Goal: Navigation & Orientation: Find specific page/section

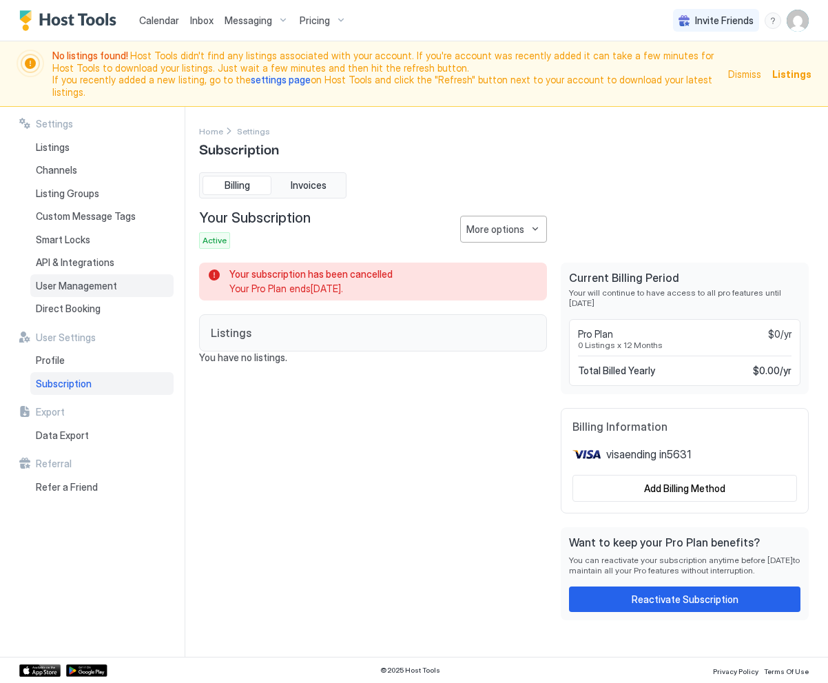
click at [61, 280] on span "User Management" at bounding box center [76, 286] width 81 height 12
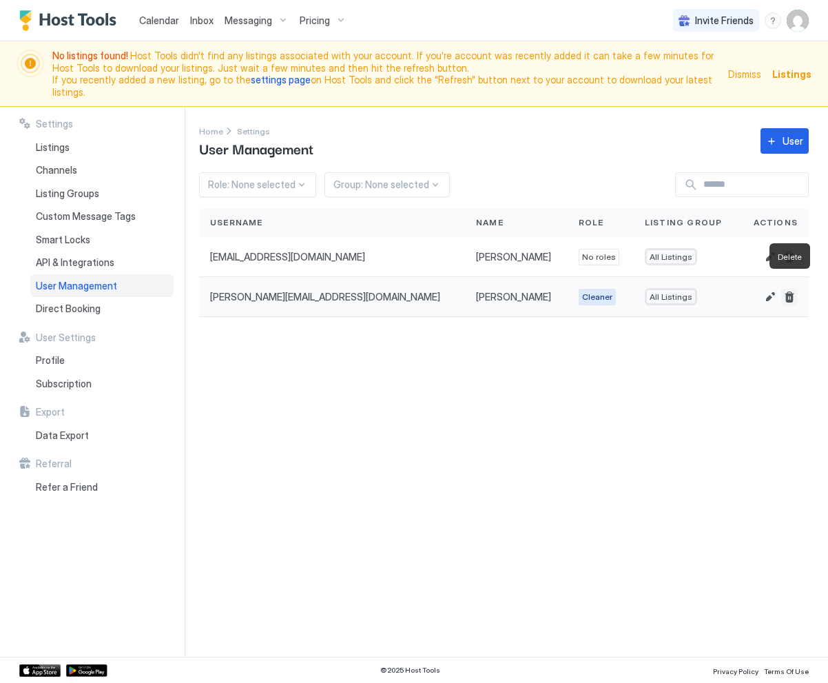
click at [791, 289] on button "Delete" at bounding box center [790, 297] width 17 height 17
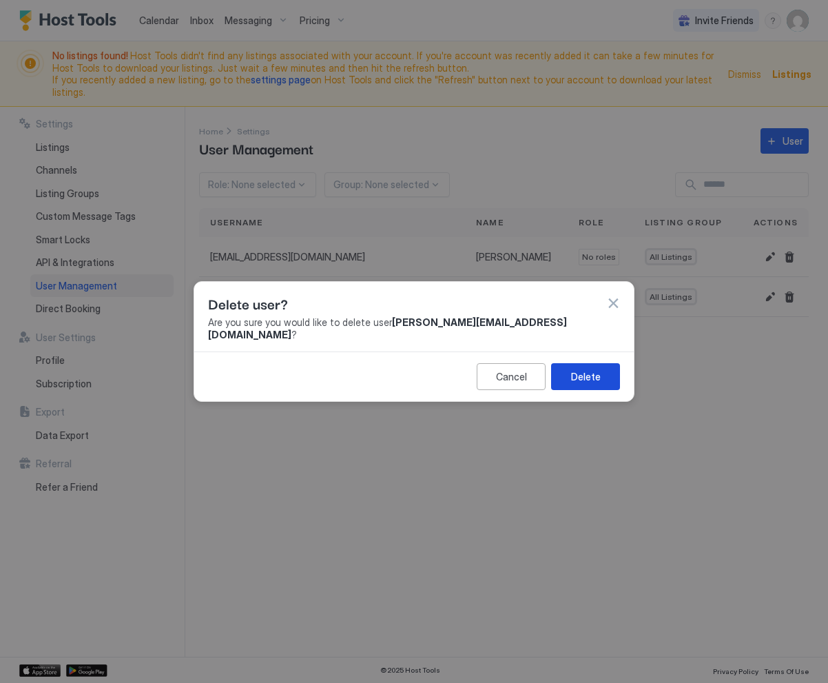
click at [600, 367] on button "Delete" at bounding box center [585, 376] width 69 height 27
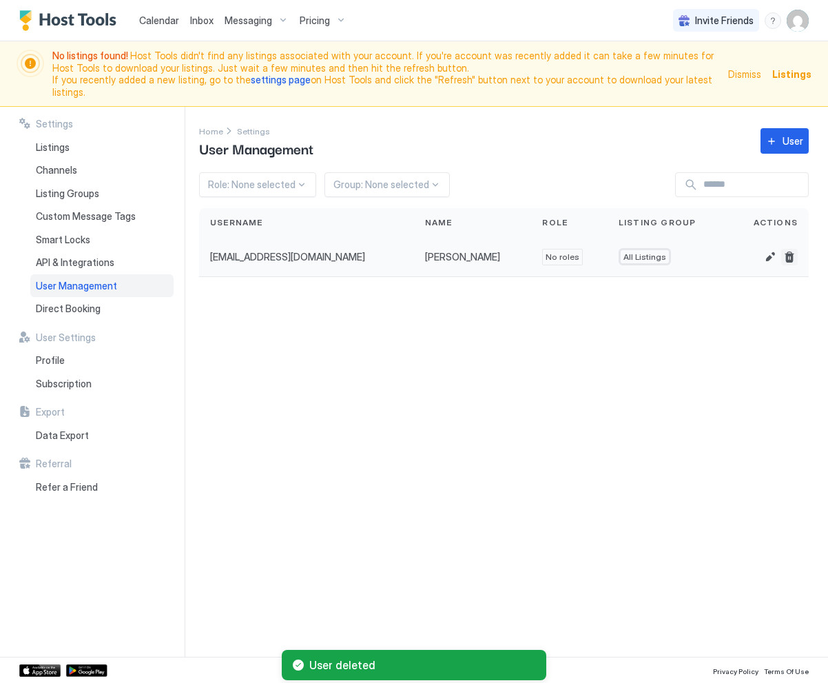
click at [789, 249] on button "Delete" at bounding box center [790, 257] width 17 height 17
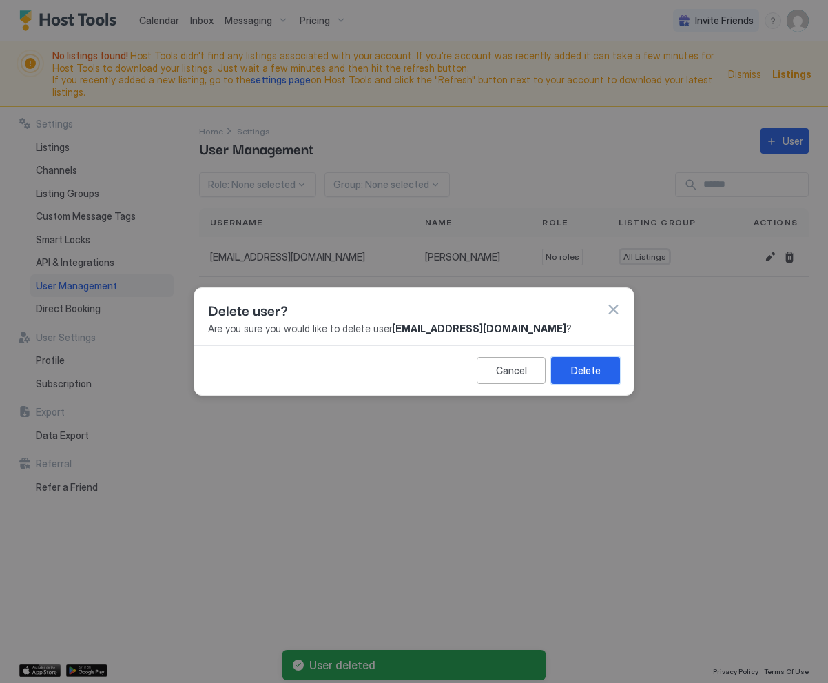
click at [593, 361] on button "Delete" at bounding box center [585, 370] width 69 height 27
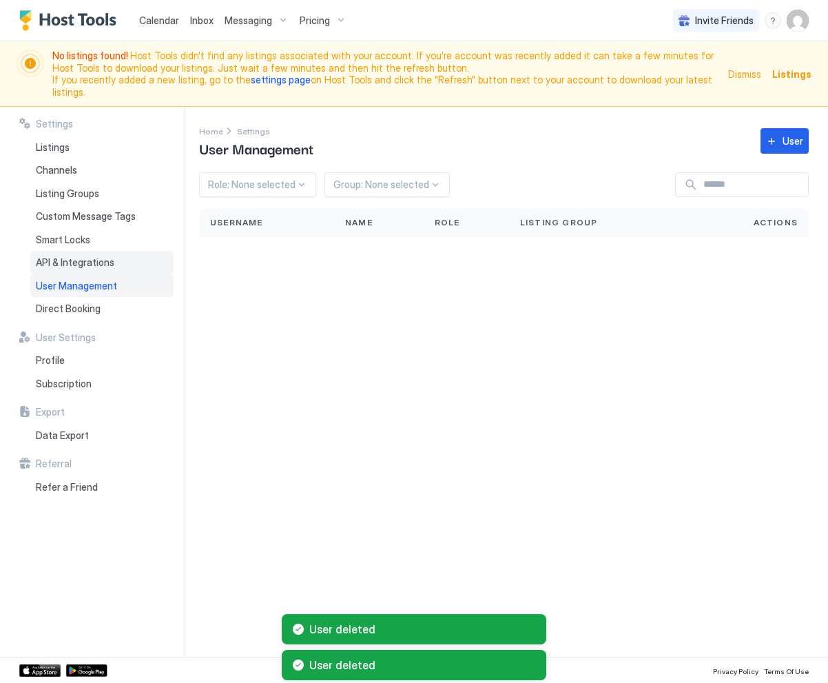
click at [46, 256] on span "API & Integrations" at bounding box center [75, 262] width 79 height 12
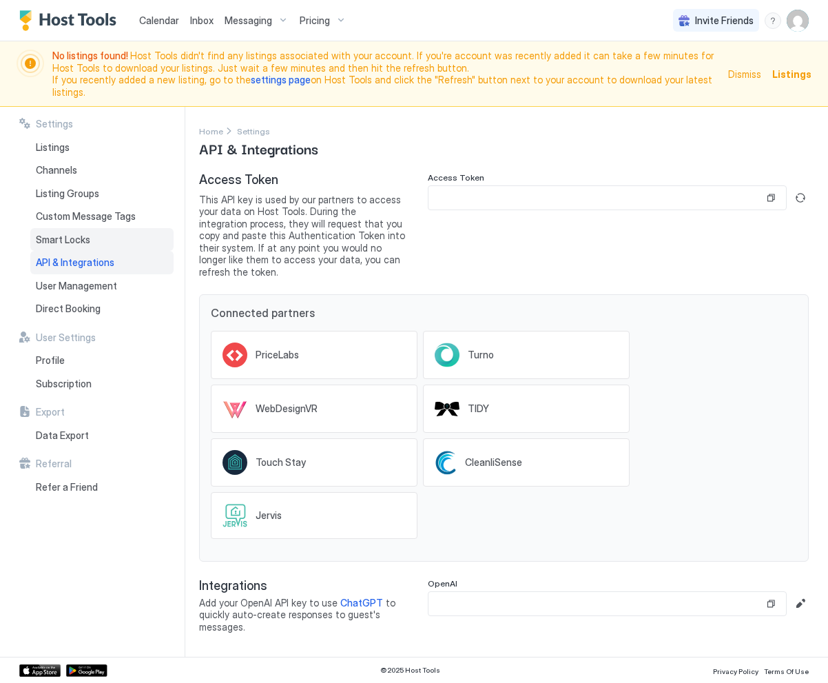
click at [117, 228] on div "Smart Locks" at bounding box center [101, 239] width 143 height 23
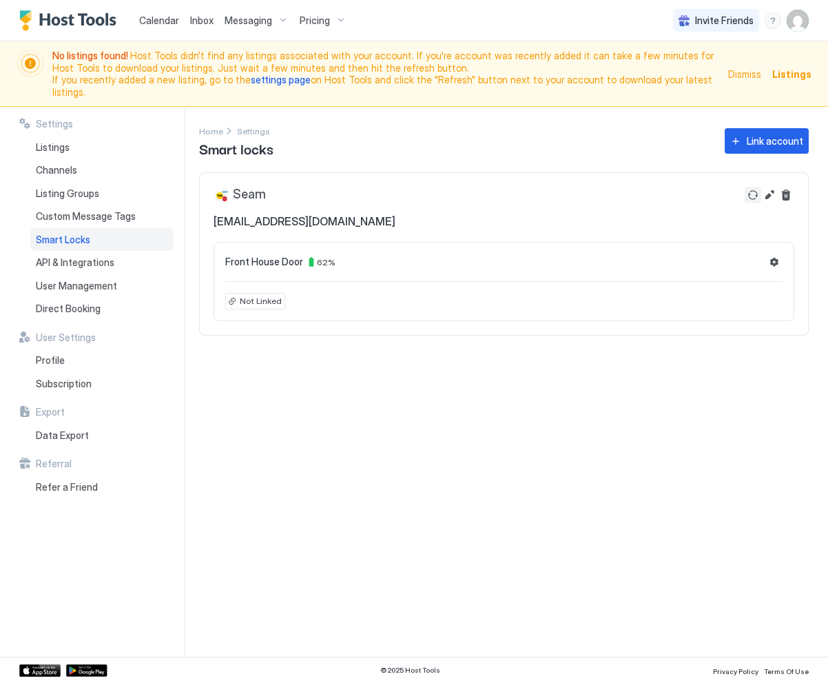
click at [754, 187] on button "Refresh" at bounding box center [753, 195] width 17 height 17
click at [790, 187] on button "Delete" at bounding box center [786, 195] width 17 height 17
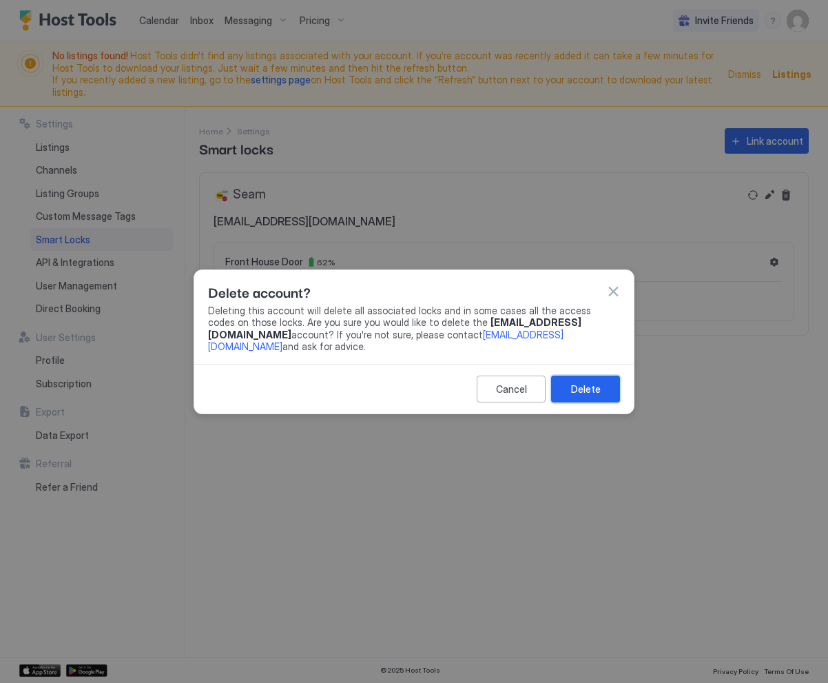
click at [605, 386] on button "Delete" at bounding box center [585, 389] width 69 height 27
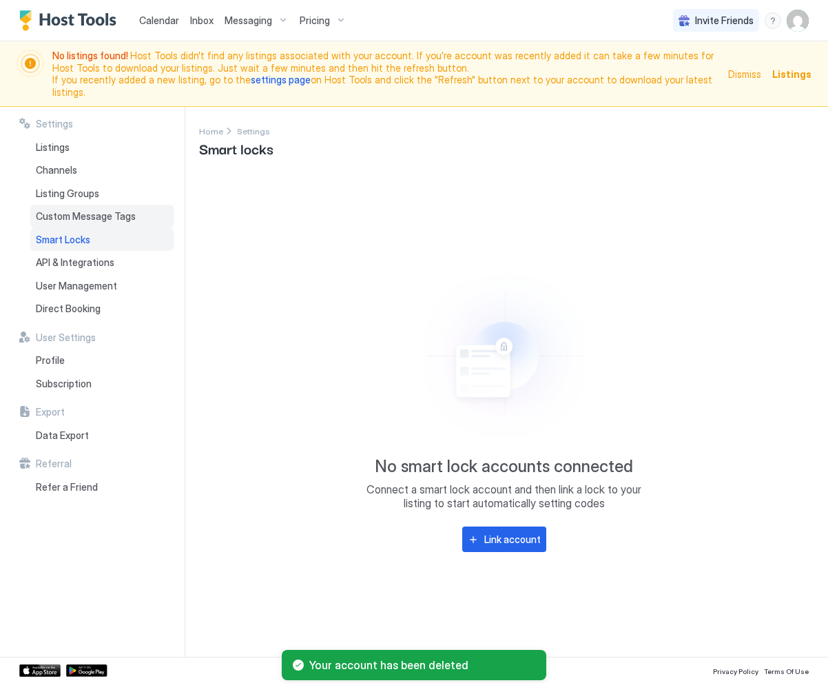
click at [72, 210] on span "Custom Message Tags" at bounding box center [86, 216] width 100 height 12
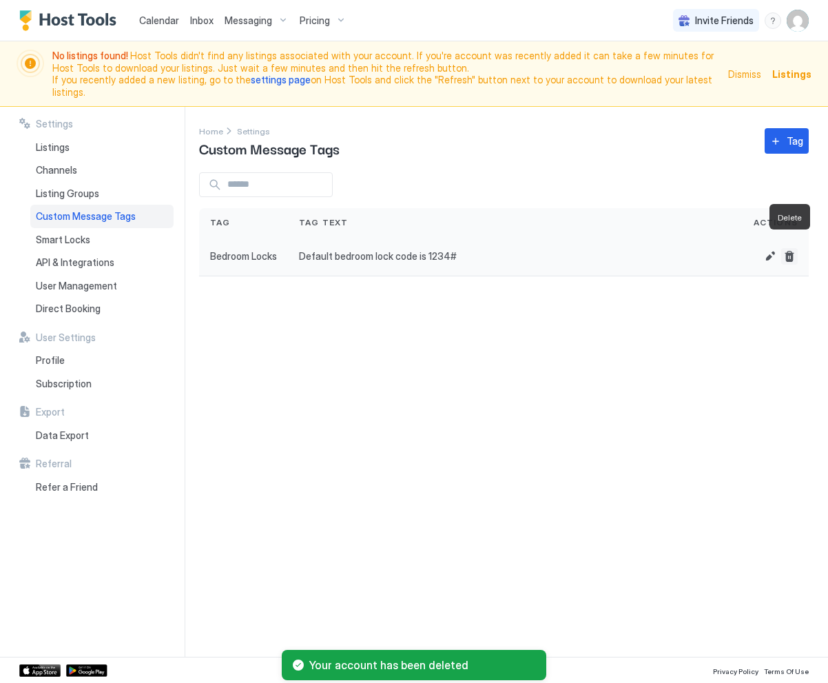
click at [794, 248] on button "Delete" at bounding box center [790, 256] width 17 height 17
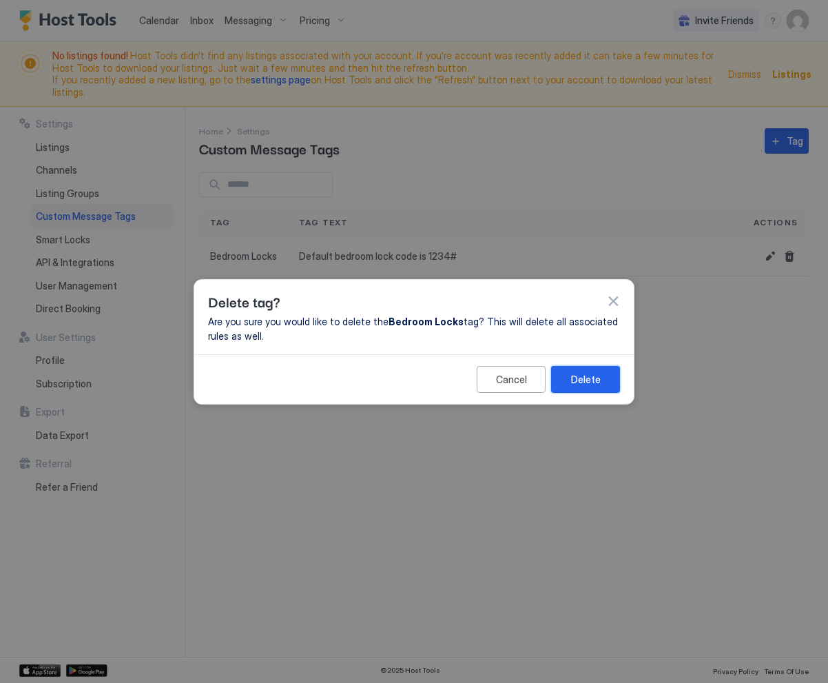
click at [575, 375] on div "Delete" at bounding box center [586, 379] width 30 height 14
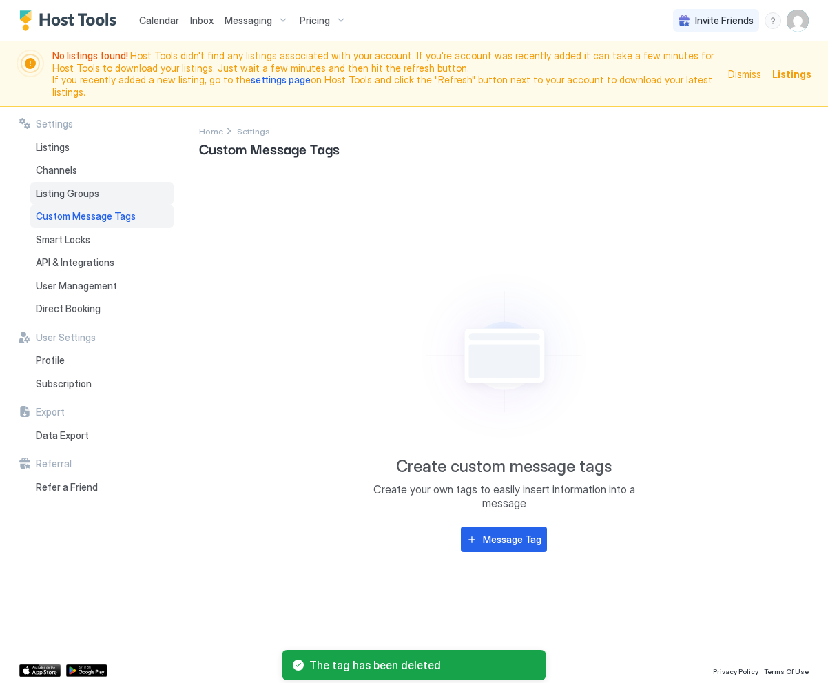
click at [48, 187] on span "Listing Groups" at bounding box center [67, 193] width 63 height 12
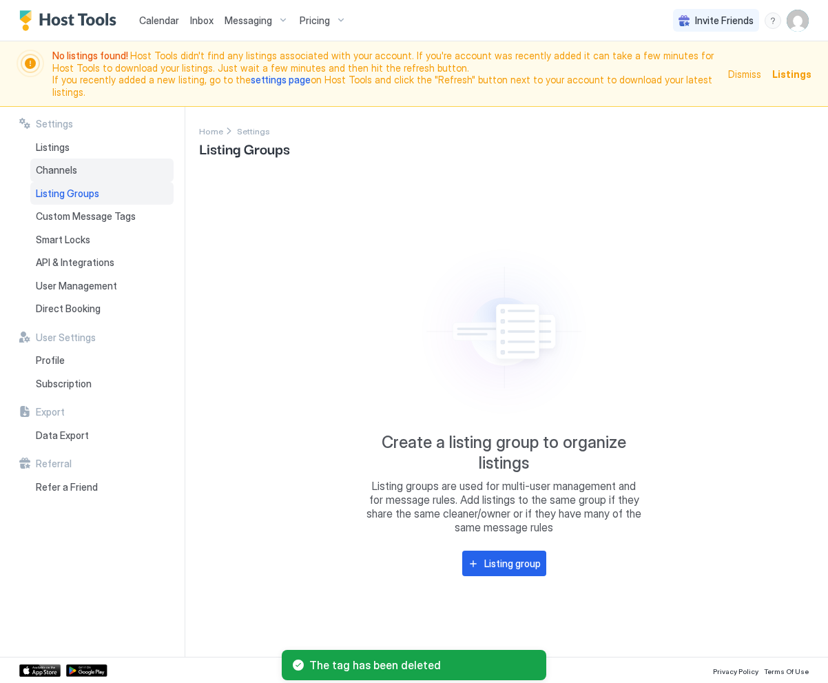
click at [81, 163] on div "Channels" at bounding box center [101, 170] width 143 height 23
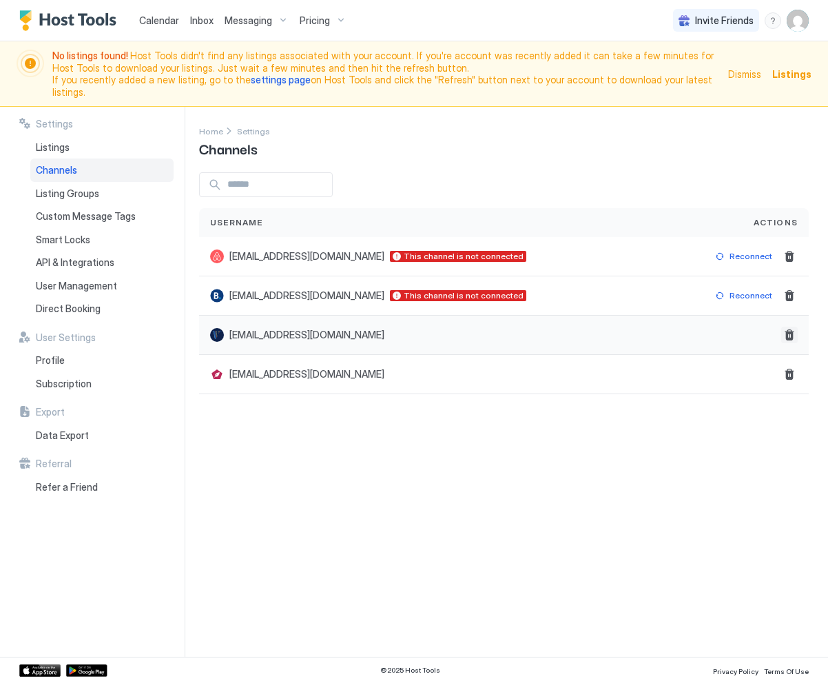
click at [791, 327] on button "Delete" at bounding box center [790, 335] width 17 height 17
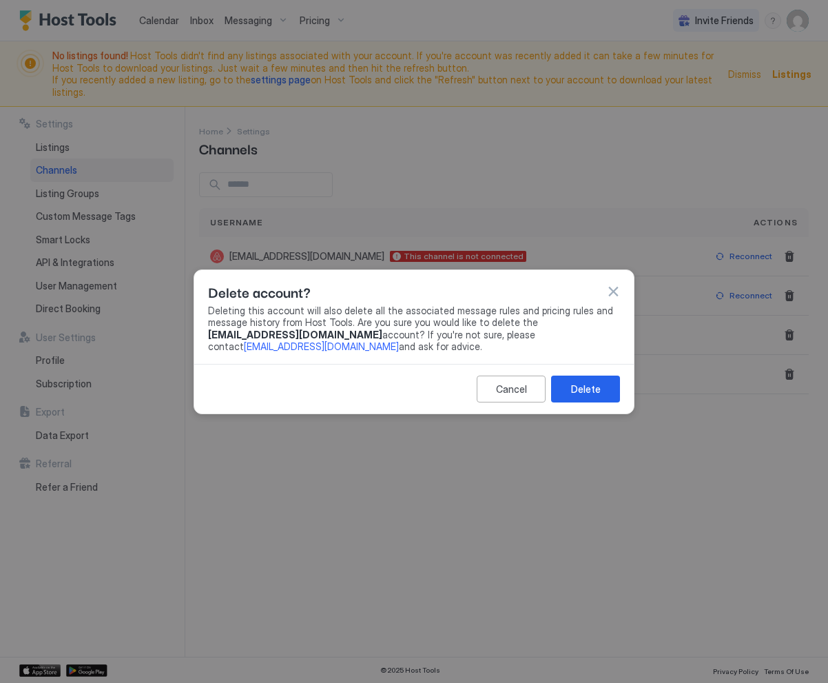
click at [604, 367] on div "Cancel Delete" at bounding box center [414, 389] width 440 height 50
click at [593, 379] on button "Delete" at bounding box center [585, 389] width 69 height 27
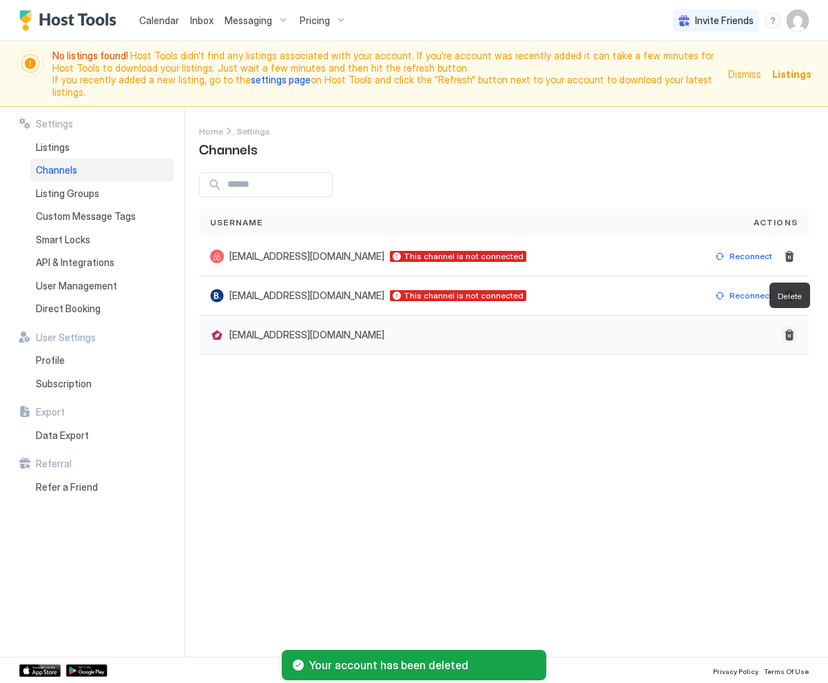
click at [784, 327] on button "Delete" at bounding box center [790, 335] width 17 height 17
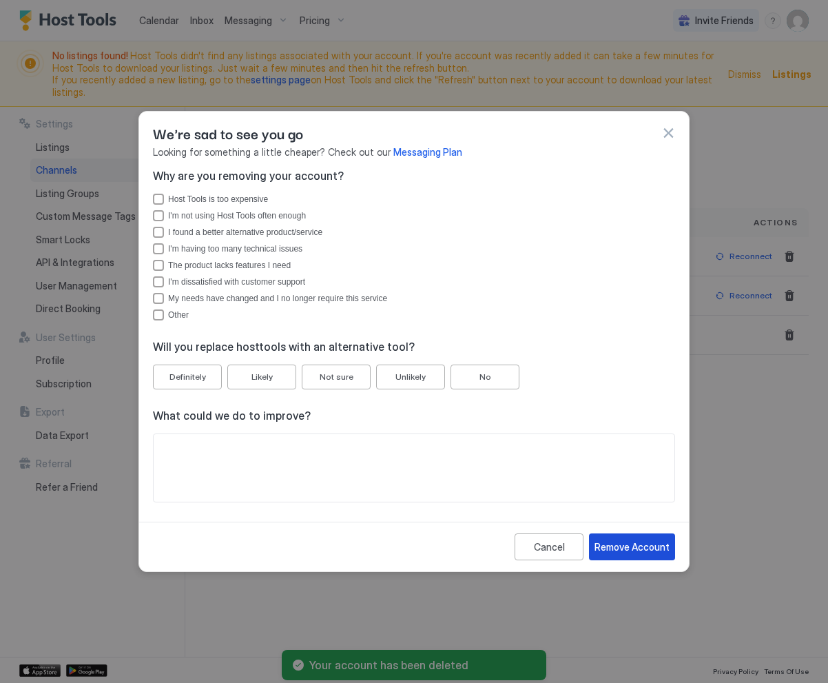
click at [623, 550] on div "Remove Account" at bounding box center [632, 547] width 75 height 14
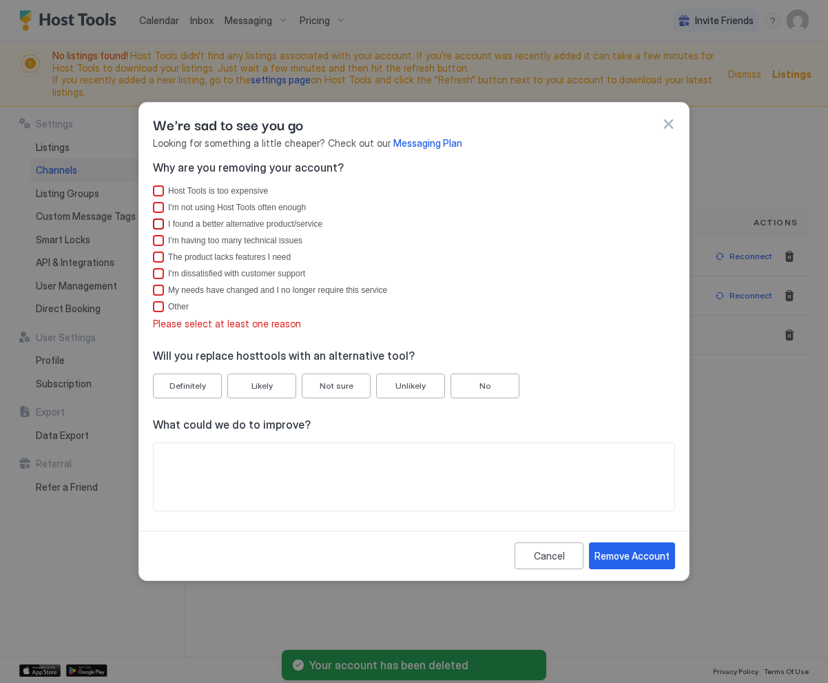
click at [239, 220] on div "I found a better alternative product/service" at bounding box center [421, 224] width 507 height 10
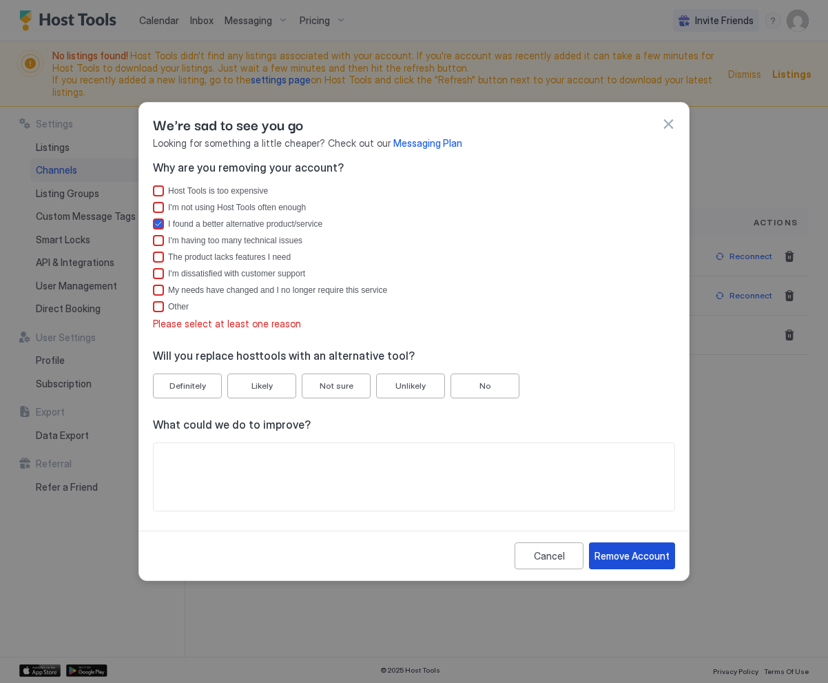
click at [626, 561] on div "Remove Account" at bounding box center [632, 556] width 75 height 14
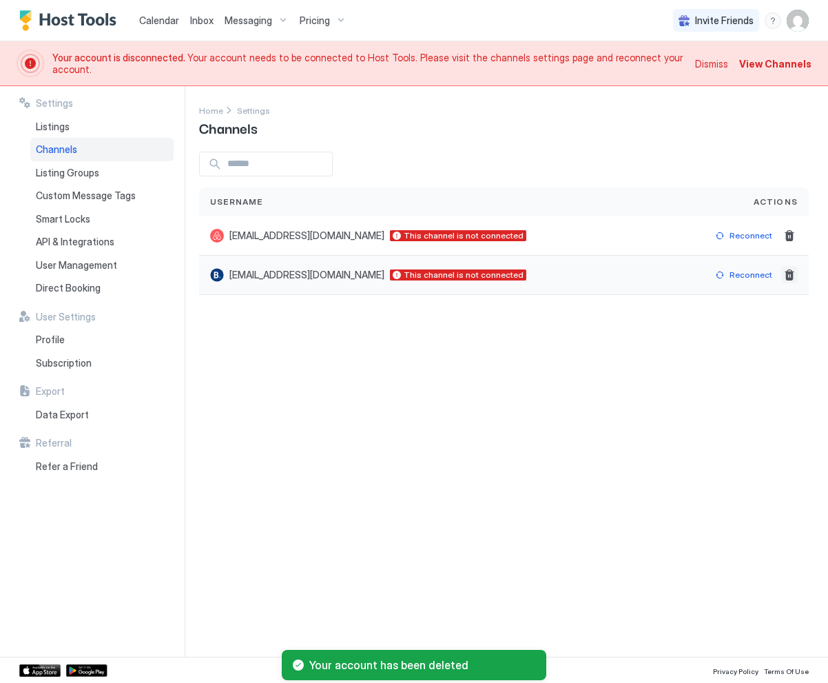
click at [786, 277] on button "Delete" at bounding box center [790, 275] width 17 height 17
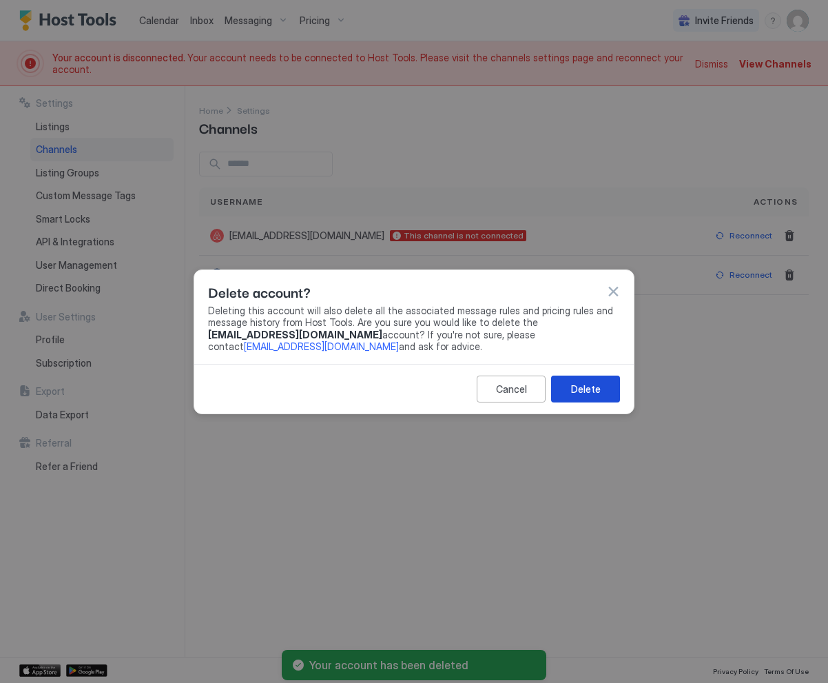
click at [586, 397] on button "Delete" at bounding box center [585, 389] width 69 height 27
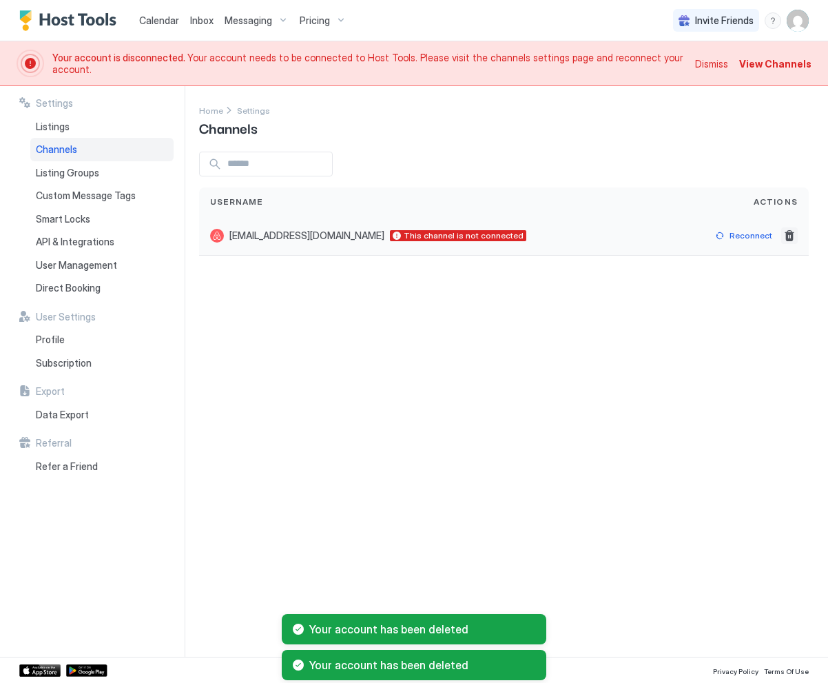
click at [793, 233] on button "Delete" at bounding box center [790, 235] width 17 height 17
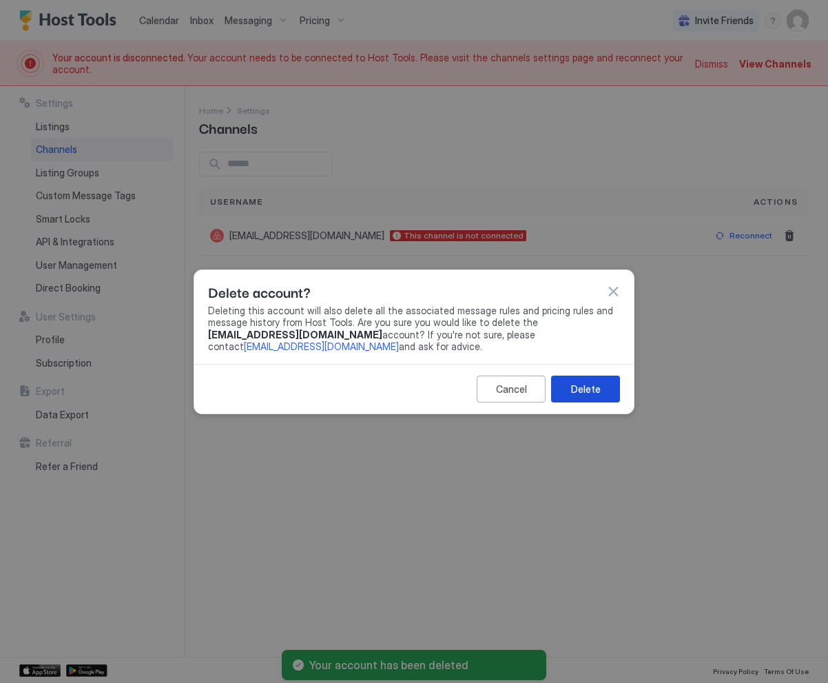
click at [615, 387] on button "Delete" at bounding box center [585, 389] width 69 height 27
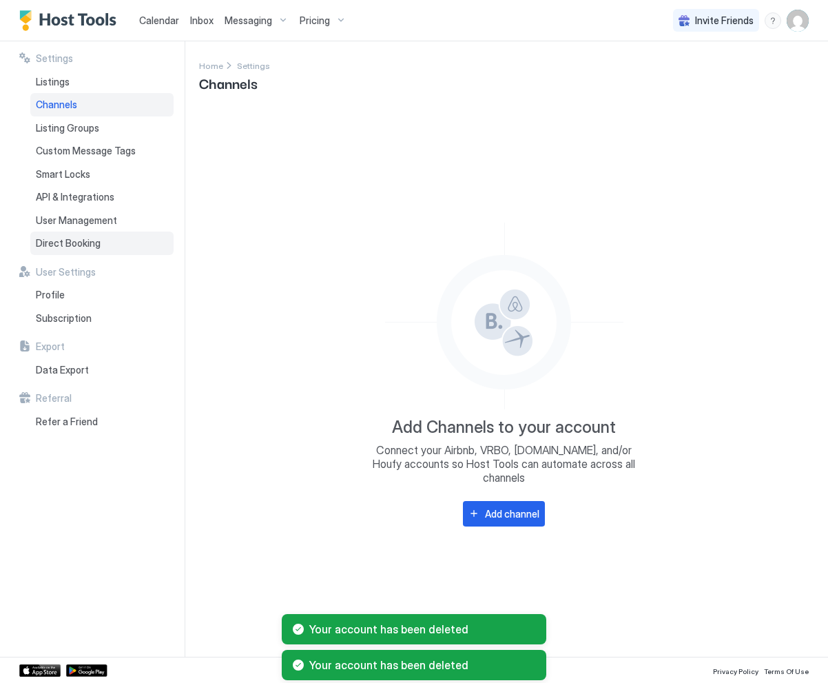
click at [51, 242] on span "Direct Booking" at bounding box center [68, 243] width 65 height 12
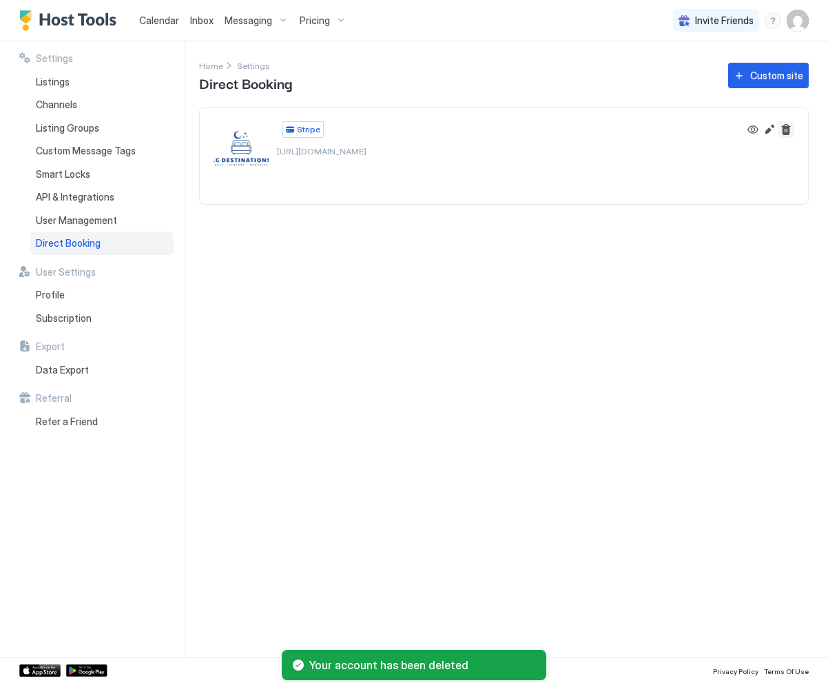
click at [788, 131] on button "Delete" at bounding box center [786, 129] width 17 height 17
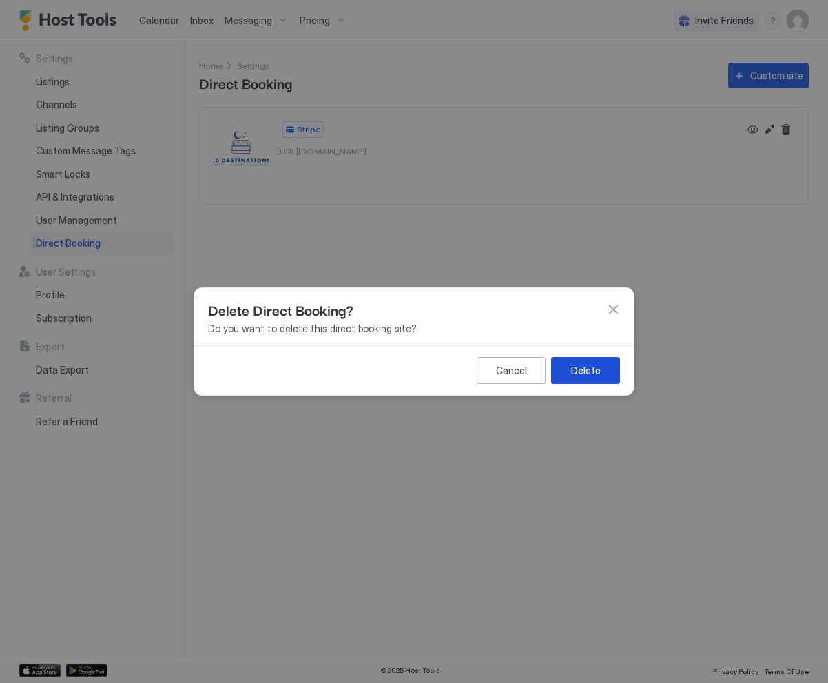
click at [574, 365] on div "Delete" at bounding box center [586, 370] width 30 height 14
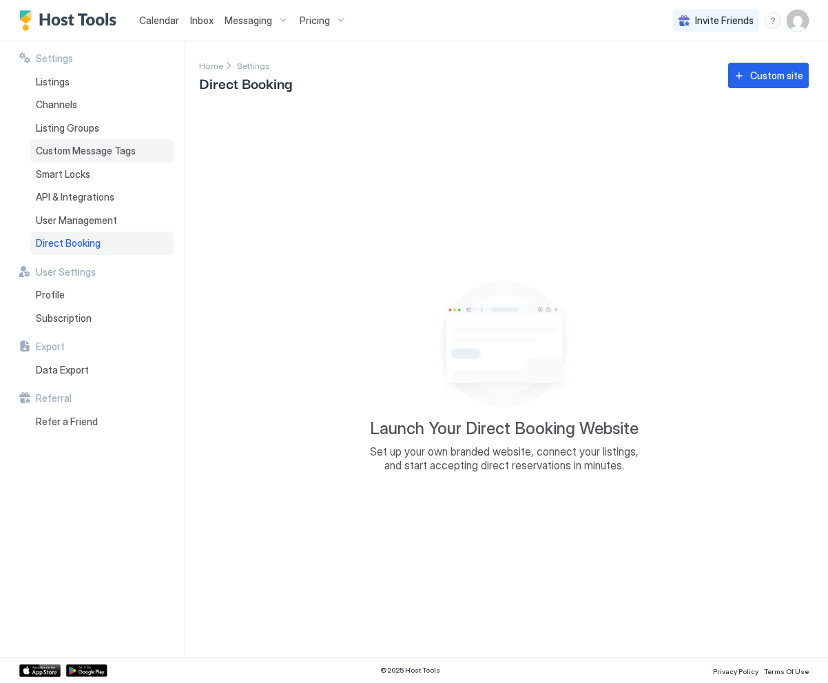
click at [65, 153] on span "Custom Message Tags" at bounding box center [86, 151] width 100 height 12
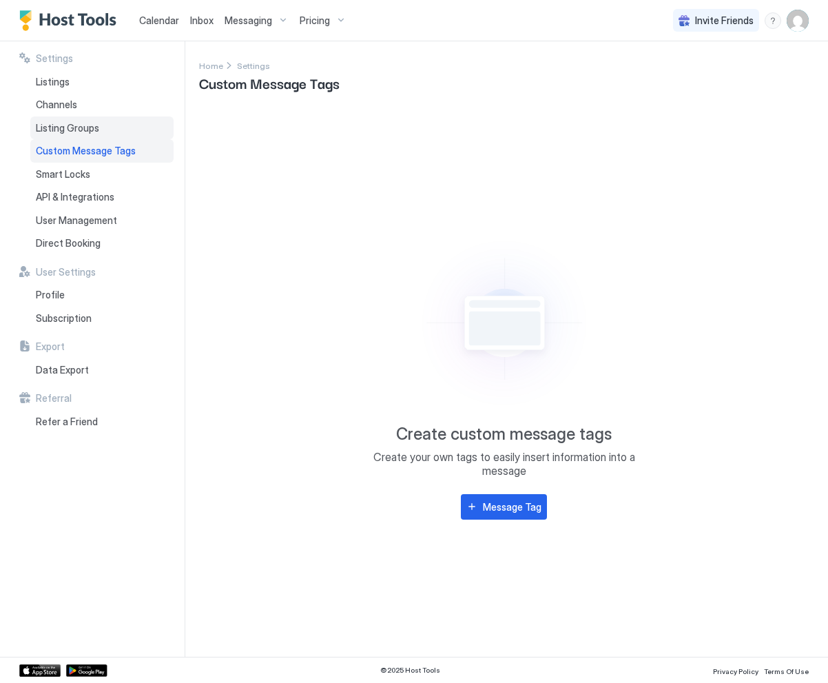
click at [72, 125] on span "Listing Groups" at bounding box center [67, 128] width 63 height 12
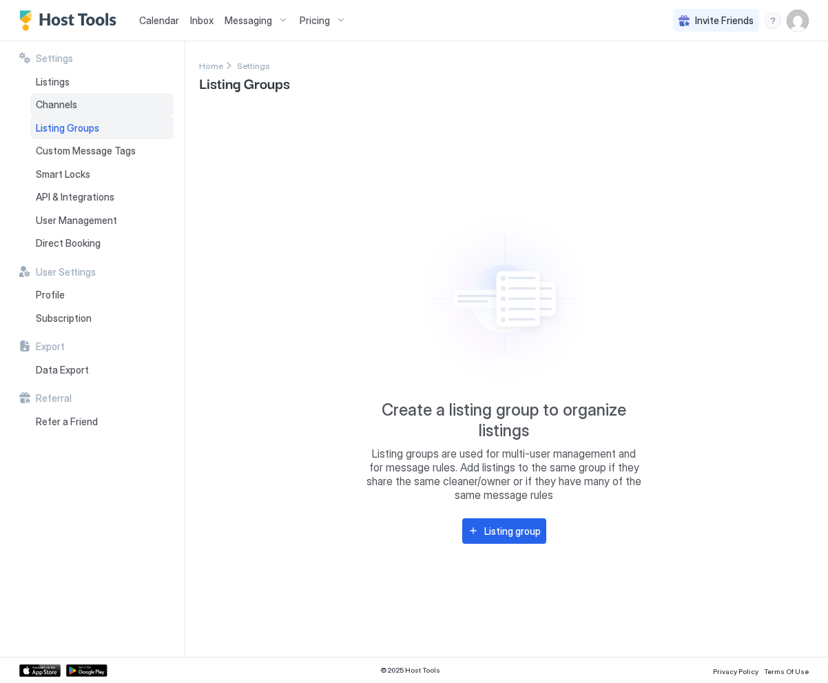
click at [72, 110] on span "Channels" at bounding box center [56, 105] width 41 height 12
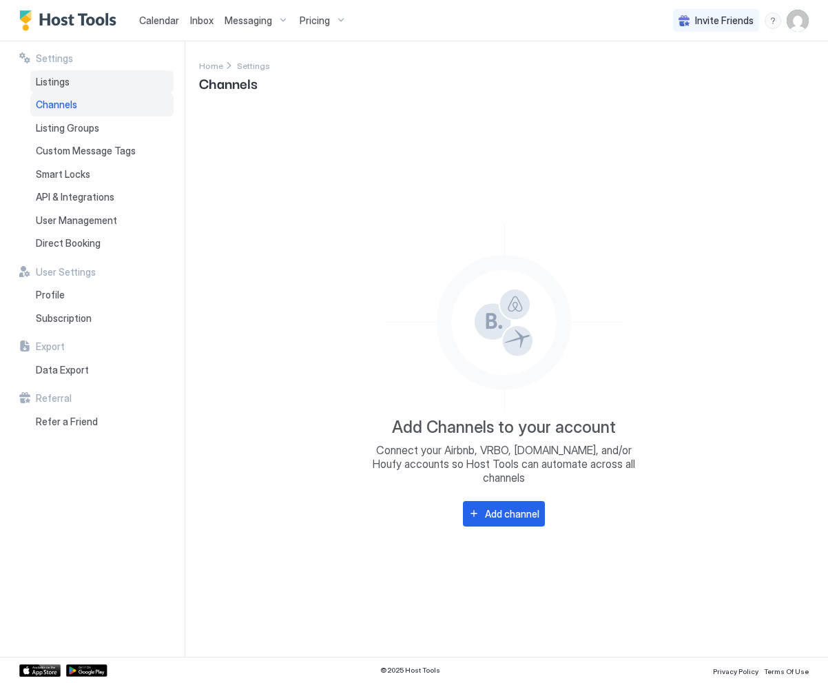
click at [67, 76] on span "Listings" at bounding box center [53, 82] width 34 height 12
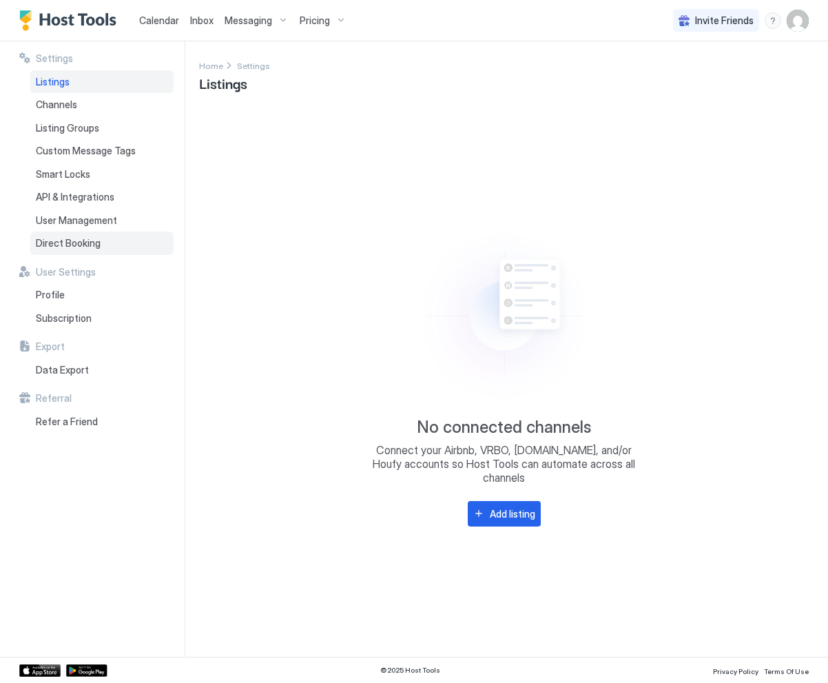
click at [62, 246] on span "Direct Booking" at bounding box center [68, 243] width 65 height 12
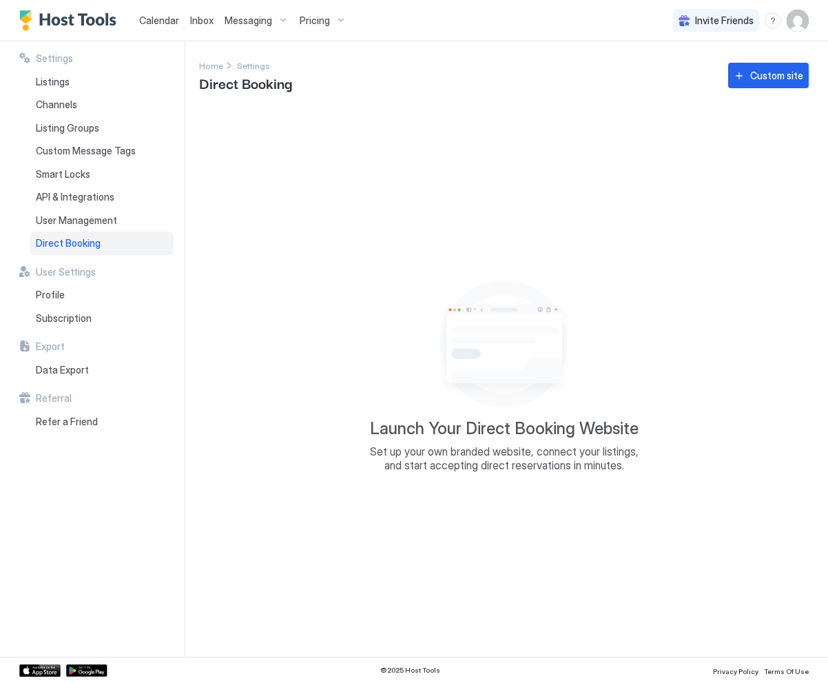
click at [152, 22] on span "Calendar" at bounding box center [159, 20] width 40 height 12
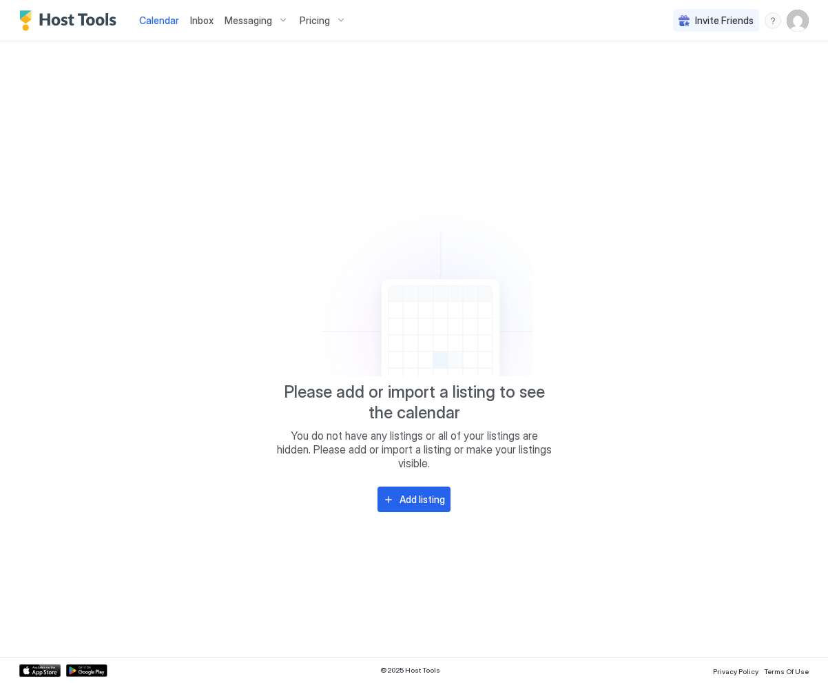
click at [212, 23] on span "Inbox" at bounding box center [201, 20] width 23 height 12
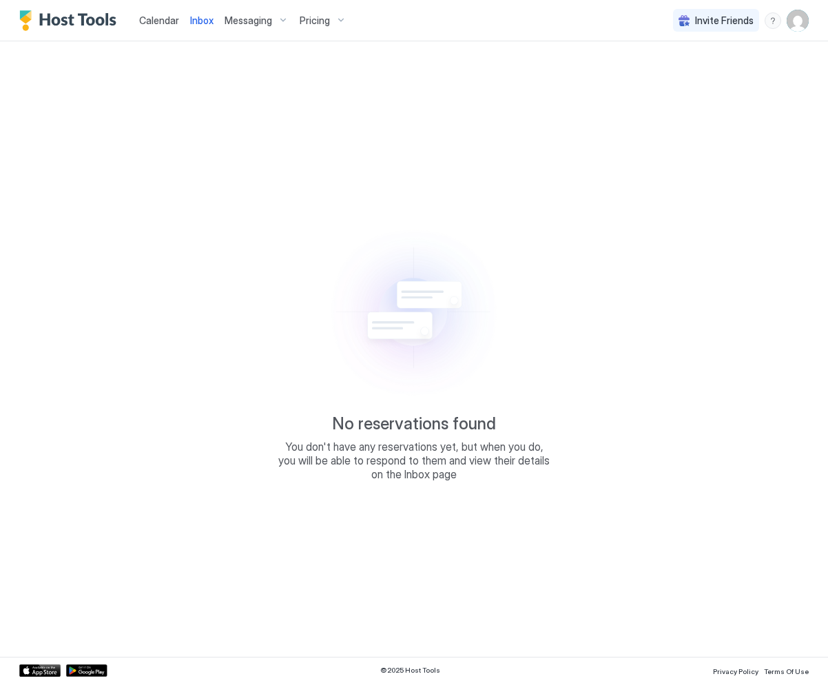
click at [238, 23] on span "Messaging" at bounding box center [249, 20] width 48 height 12
click at [320, 25] on div at bounding box center [414, 341] width 828 height 683
click at [200, 22] on span "Inbox" at bounding box center [201, 20] width 23 height 12
click at [239, 20] on span "Messaging" at bounding box center [249, 20] width 48 height 12
drag, startPoint x: 216, startPoint y: 19, endPoint x: 207, endPoint y: 19, distance: 8.3
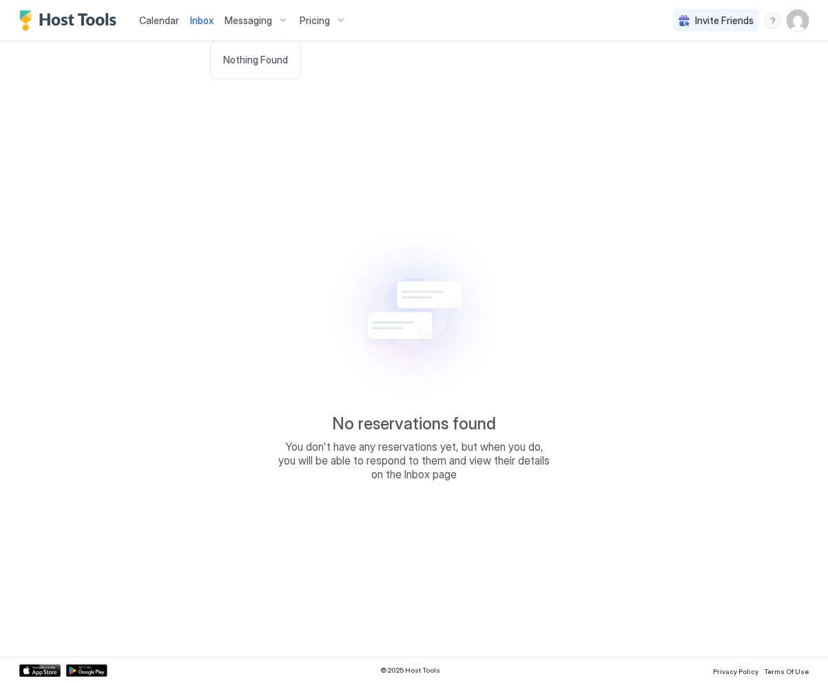
click at [215, 19] on div at bounding box center [414, 341] width 828 height 683
click at [201, 19] on span "Inbox" at bounding box center [201, 20] width 23 height 12
click at [167, 19] on span "Calendar" at bounding box center [159, 20] width 40 height 12
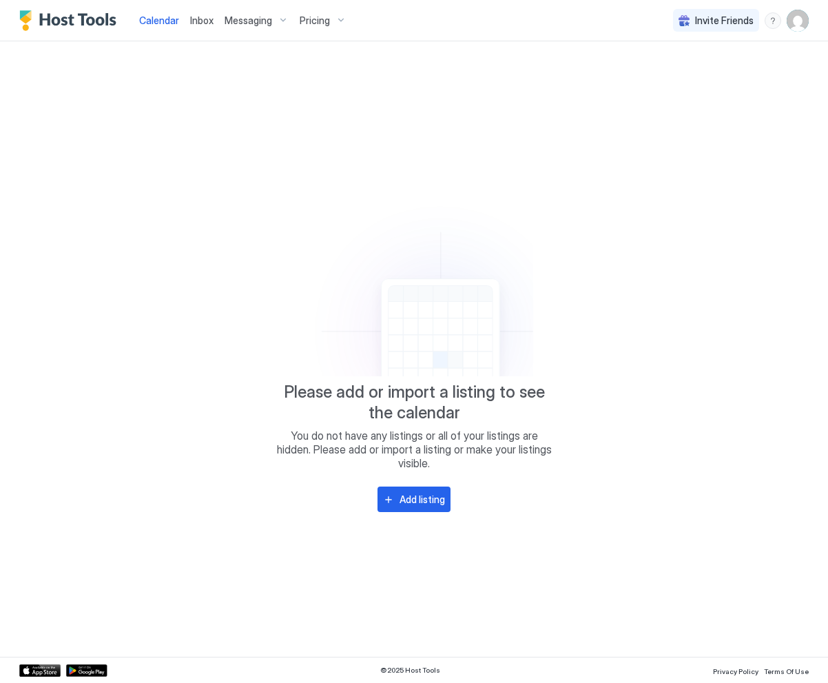
click at [203, 19] on span "Inbox" at bounding box center [201, 20] width 23 height 12
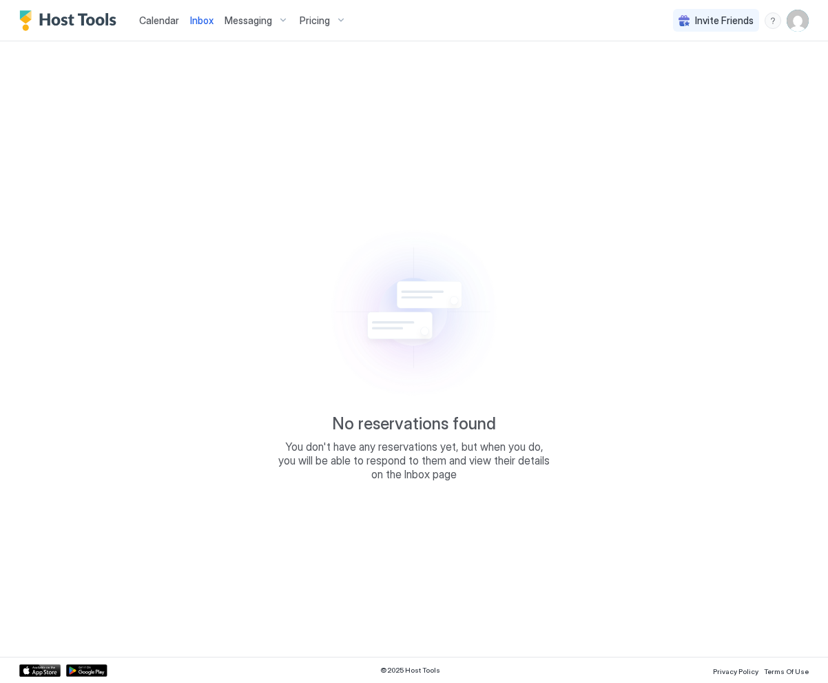
click at [267, 23] on span "Messaging" at bounding box center [249, 20] width 48 height 12
click at [281, 20] on div at bounding box center [414, 341] width 828 height 683
click at [280, 19] on div "Messaging" at bounding box center [256, 20] width 75 height 23
click at [203, 18] on div at bounding box center [414, 341] width 828 height 683
click at [145, 17] on span "Calendar" at bounding box center [159, 20] width 40 height 12
